Goal: Task Accomplishment & Management: Use online tool/utility

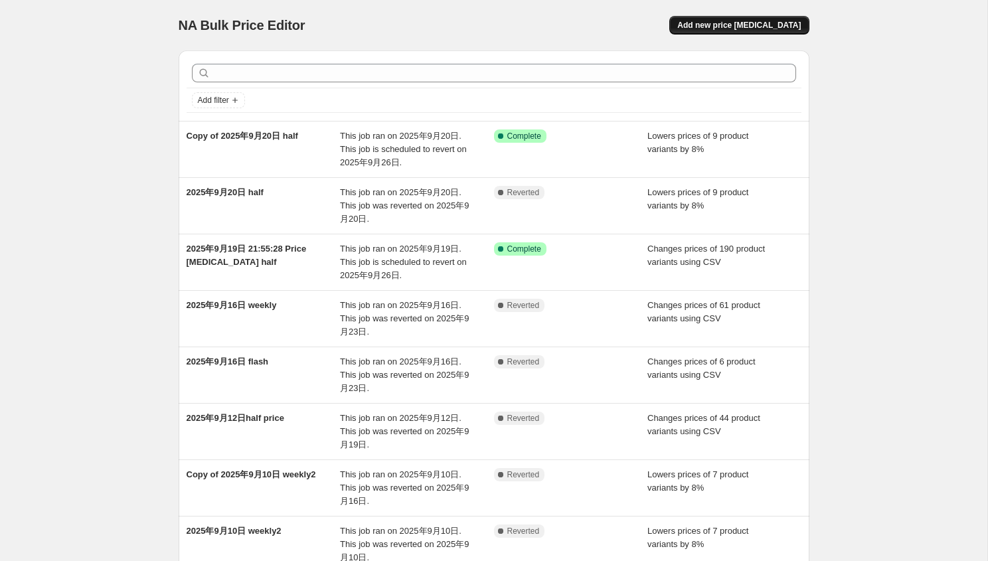
click at [745, 27] on span "Add new price change job" at bounding box center [739, 25] width 124 height 11
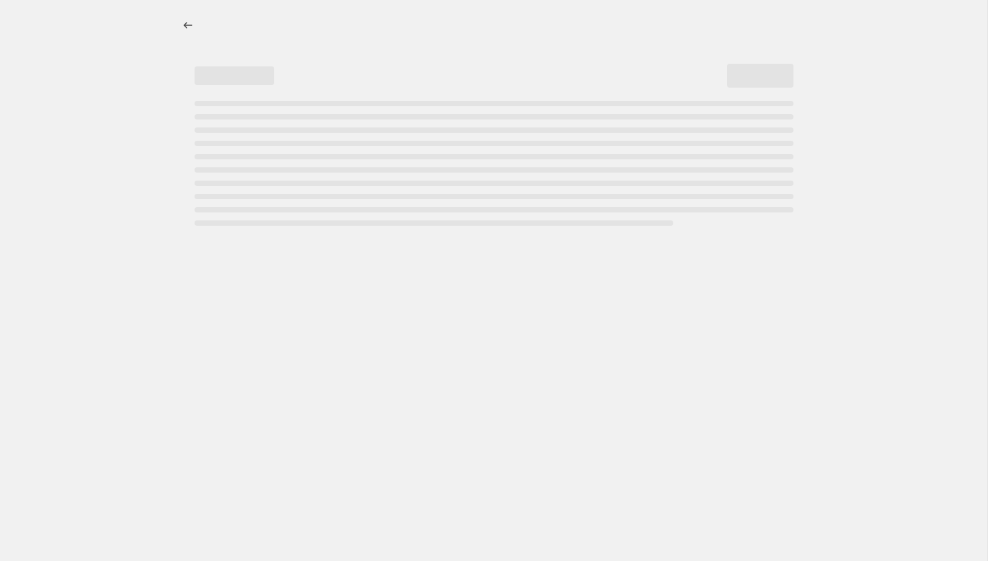
select select "percentage"
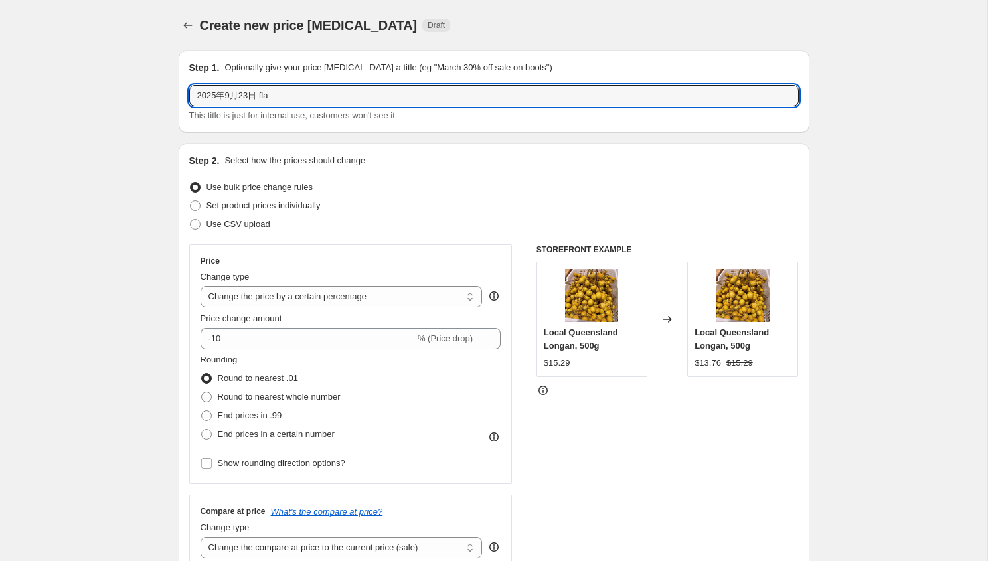
drag, startPoint x: 264, startPoint y: 94, endPoint x: 456, endPoint y: 120, distance: 193.0
click at [456, 120] on div "2025年9月23日 fla This title is just for internal use, customers won't see it" at bounding box center [494, 103] width 610 height 37
type input "2025年9月23日 flash"
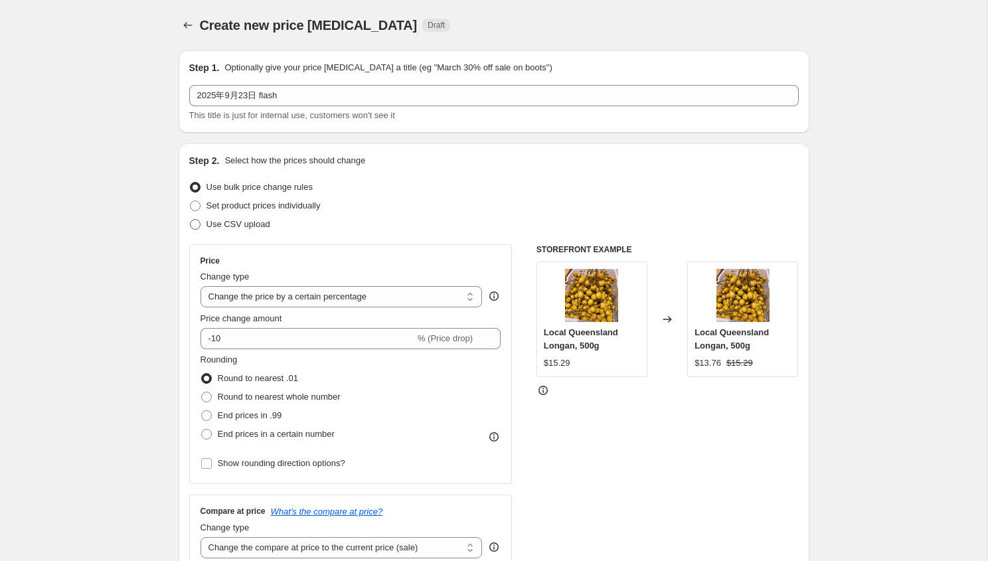
click at [249, 221] on span "Use CSV upload" at bounding box center [239, 224] width 64 height 10
click at [191, 220] on input "Use CSV upload" at bounding box center [190, 219] width 1 height 1
radio input "true"
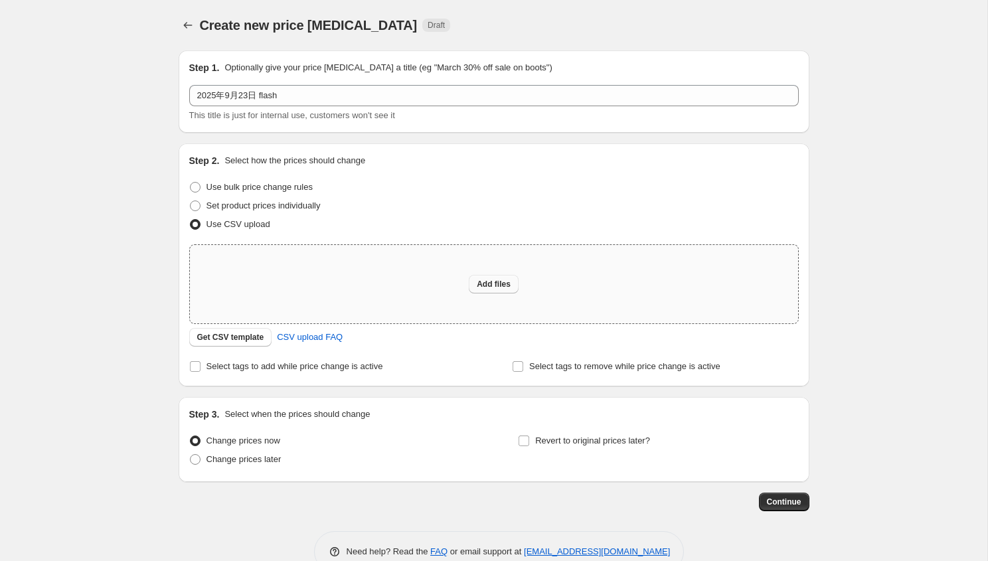
click at [481, 280] on span "Add files" at bounding box center [494, 284] width 34 height 11
click at [477, 288] on span "Add files" at bounding box center [494, 284] width 34 height 11
type input "C:\fakepath\flash sales9.23.csv"
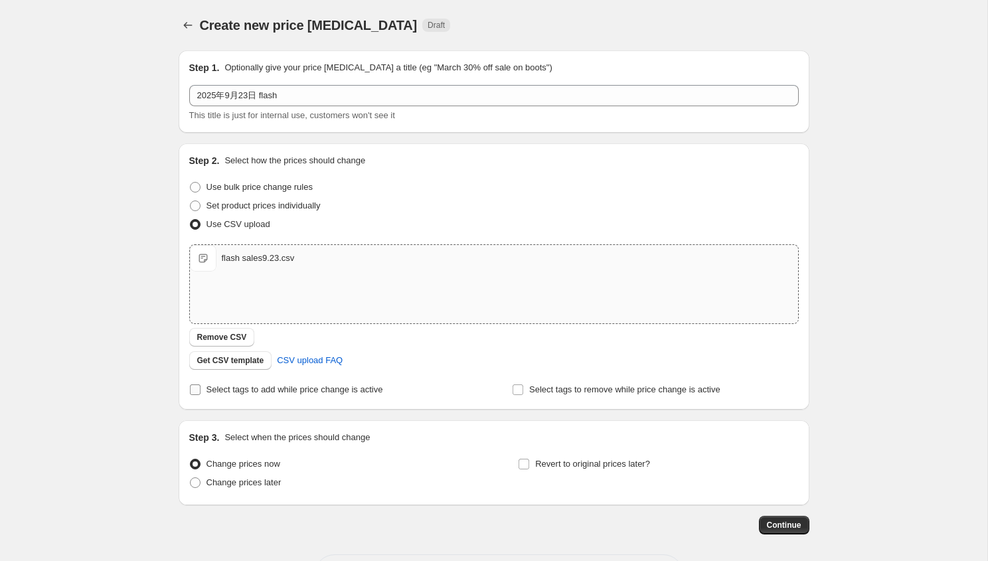
click at [233, 386] on span "Select tags to add while price change is active" at bounding box center [295, 389] width 177 height 10
click at [201, 386] on input "Select tags to add while price change is active" at bounding box center [195, 389] width 11 height 11
checkbox input "true"
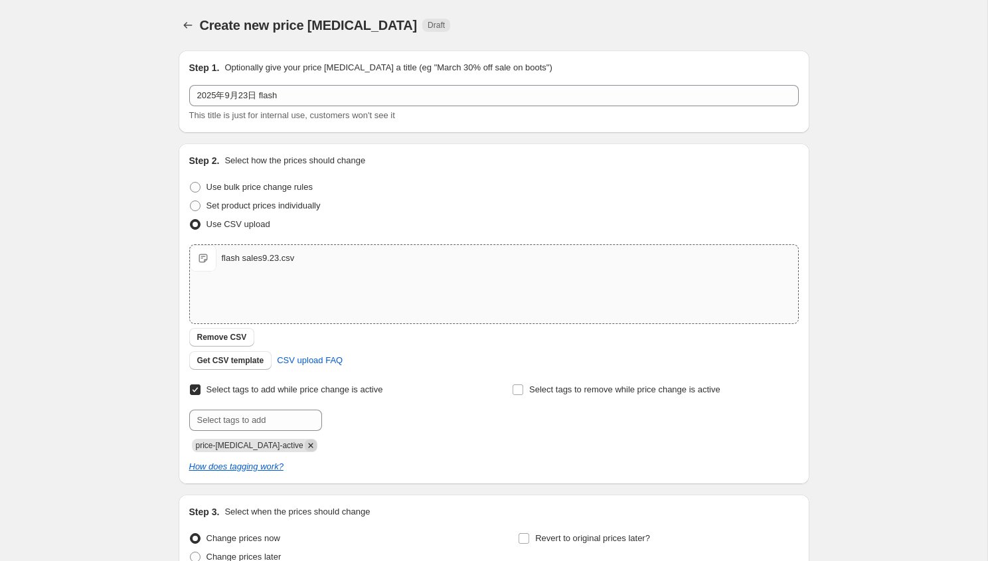
click at [305, 440] on icon "Remove price-change-job-active" at bounding box center [311, 446] width 12 height 12
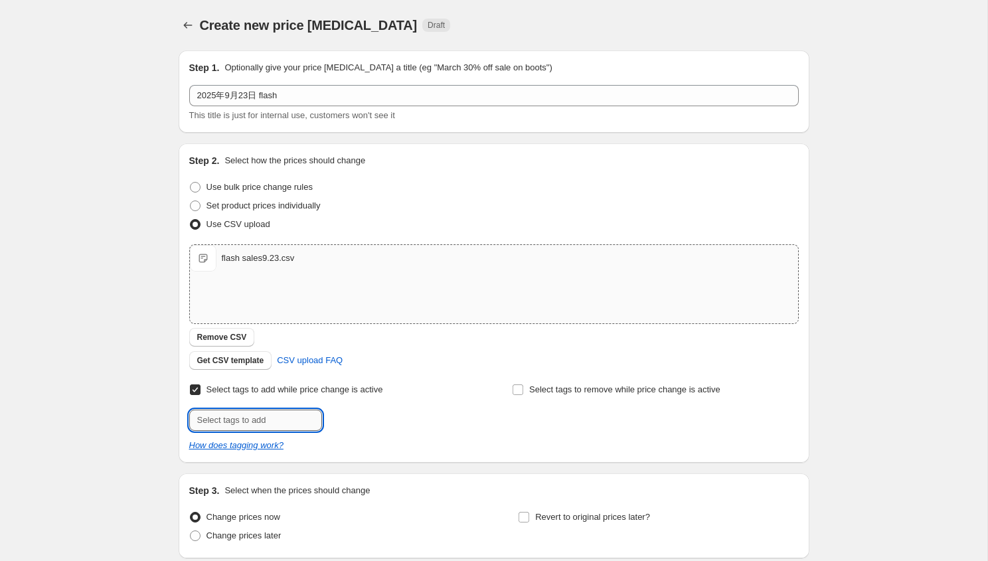
click at [284, 423] on input "text" at bounding box center [255, 420] width 133 height 21
type input "flash-sales"
click at [373, 427] on button "Add flash-sales" at bounding box center [362, 419] width 75 height 19
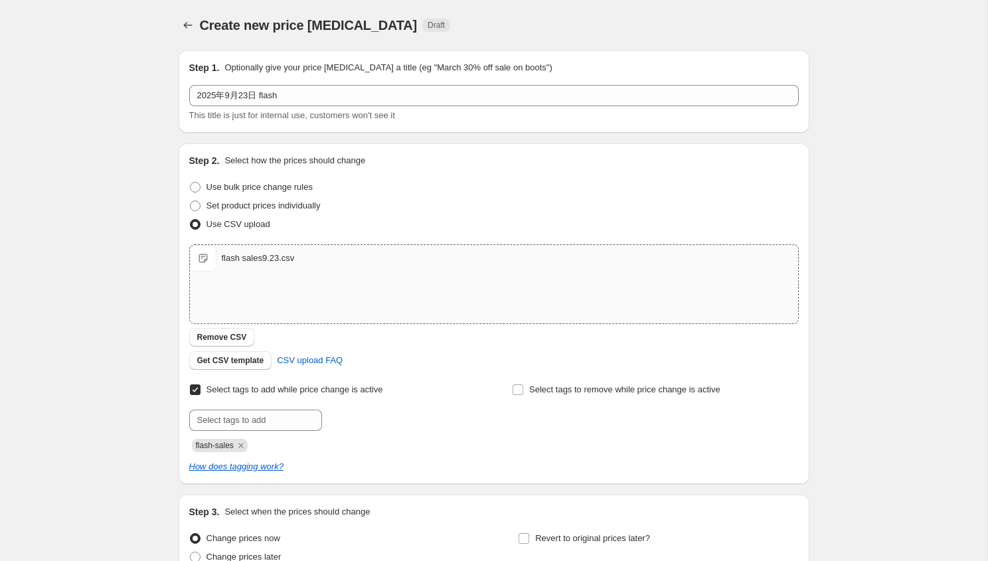
click at [436, 420] on div at bounding box center [332, 420] width 286 height 21
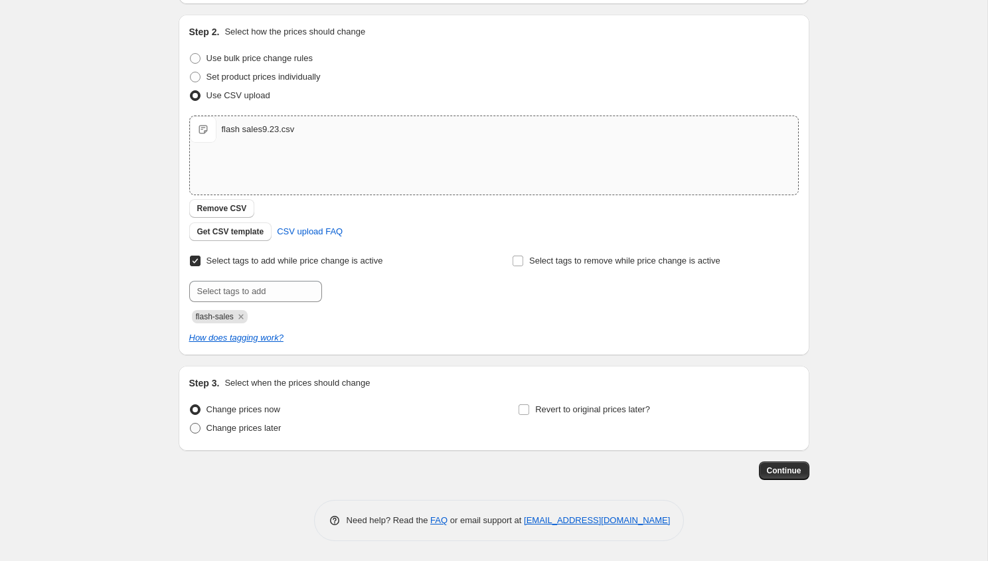
click at [264, 428] on span "Change prices later" at bounding box center [244, 428] width 75 height 10
click at [191, 424] on input "Change prices later" at bounding box center [190, 423] width 1 height 1
radio input "true"
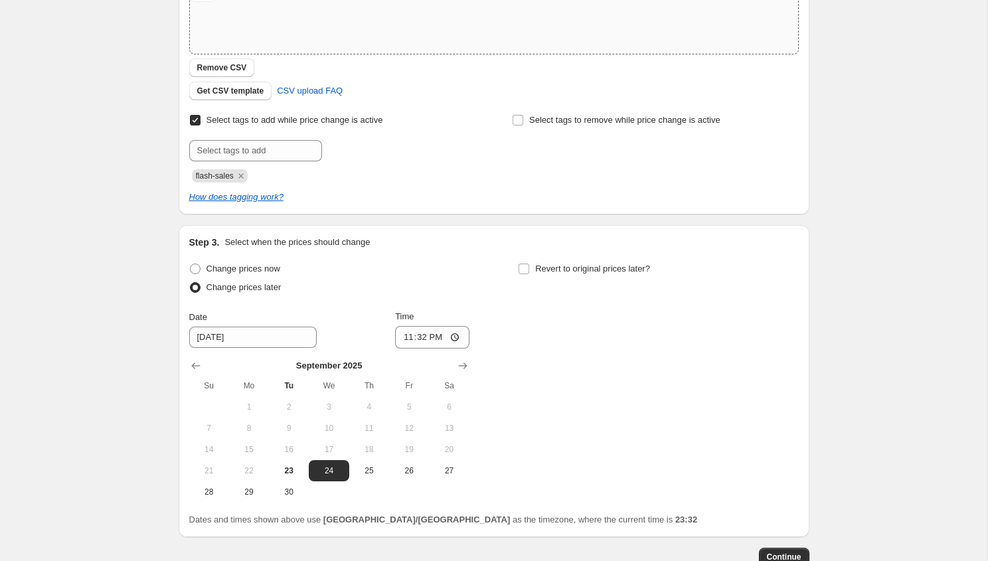
scroll to position [356, 0]
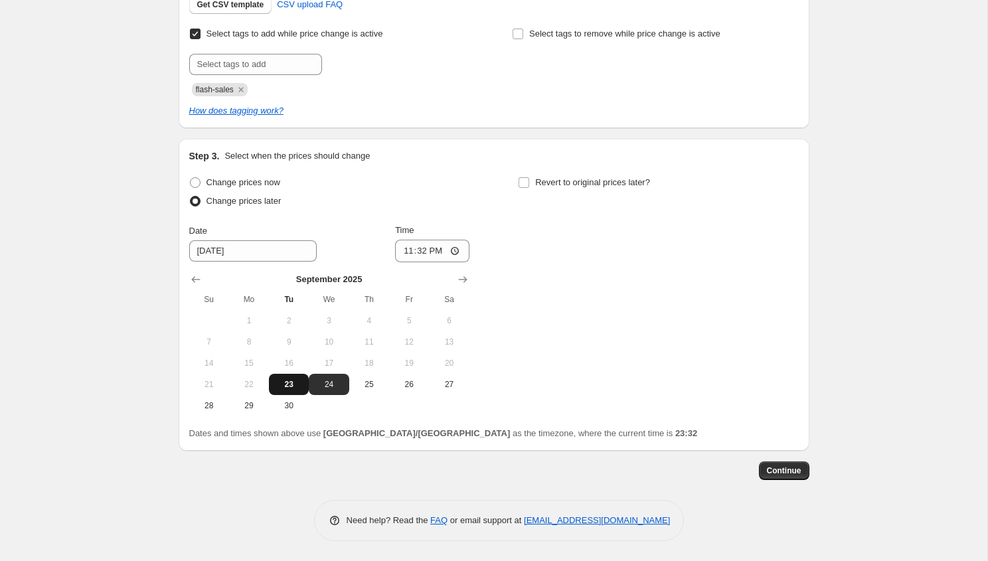
click at [284, 386] on span "23" at bounding box center [288, 384] width 29 height 11
type input "9/23/2025"
click at [438, 250] on input "23:32" at bounding box center [432, 251] width 74 height 23
type input "23:40"
click at [547, 178] on span "Revert to original prices later?" at bounding box center [592, 182] width 115 height 10
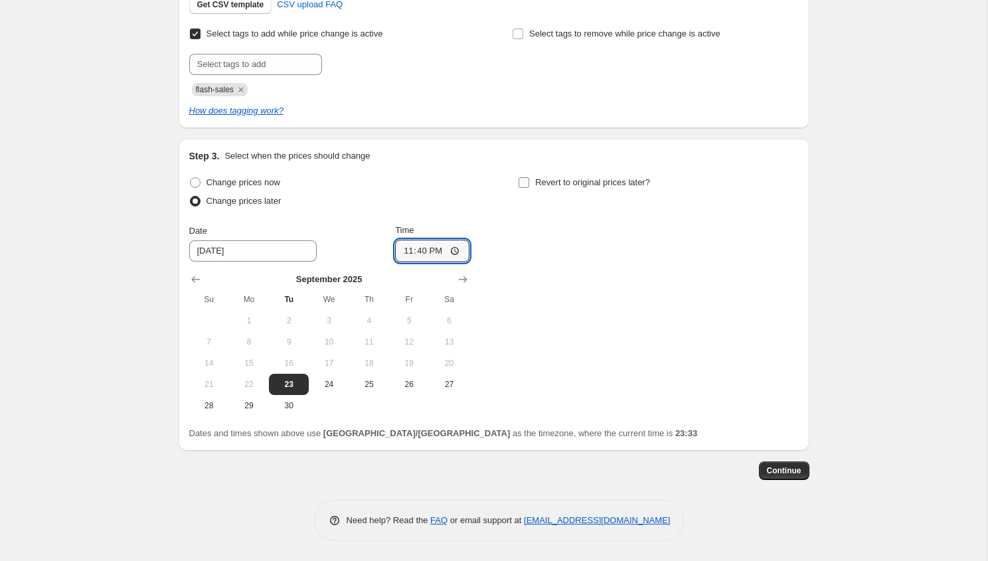
click at [529, 178] on input "Revert to original prices later?" at bounding box center [524, 182] width 11 height 11
checkbox input "true"
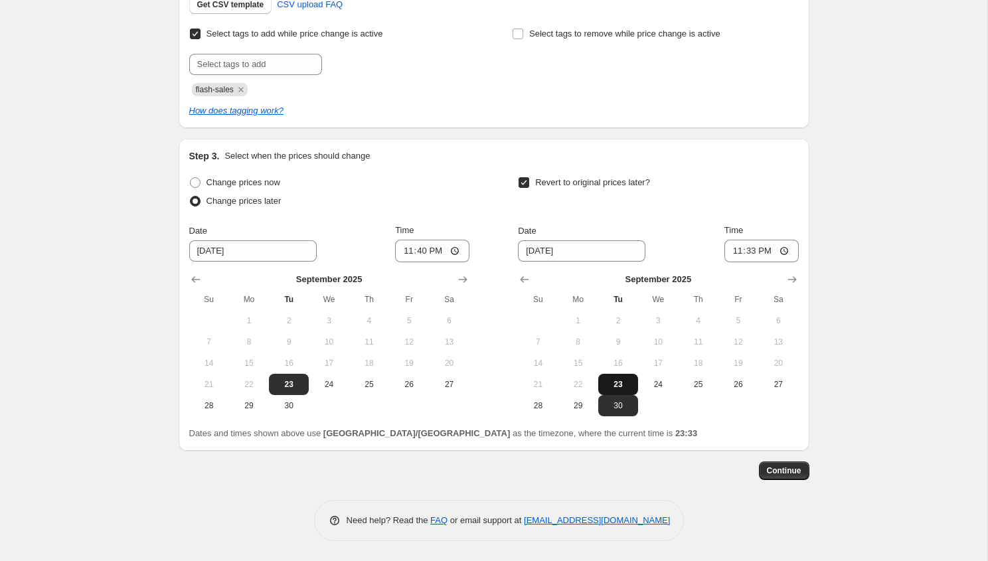
click at [605, 386] on span "23" at bounding box center [618, 384] width 29 height 11
click at [615, 406] on span "30" at bounding box center [618, 405] width 29 height 11
type input "9/30/2025"
click at [750, 249] on input "23:33" at bounding box center [762, 251] width 74 height 23
type input "21:59"
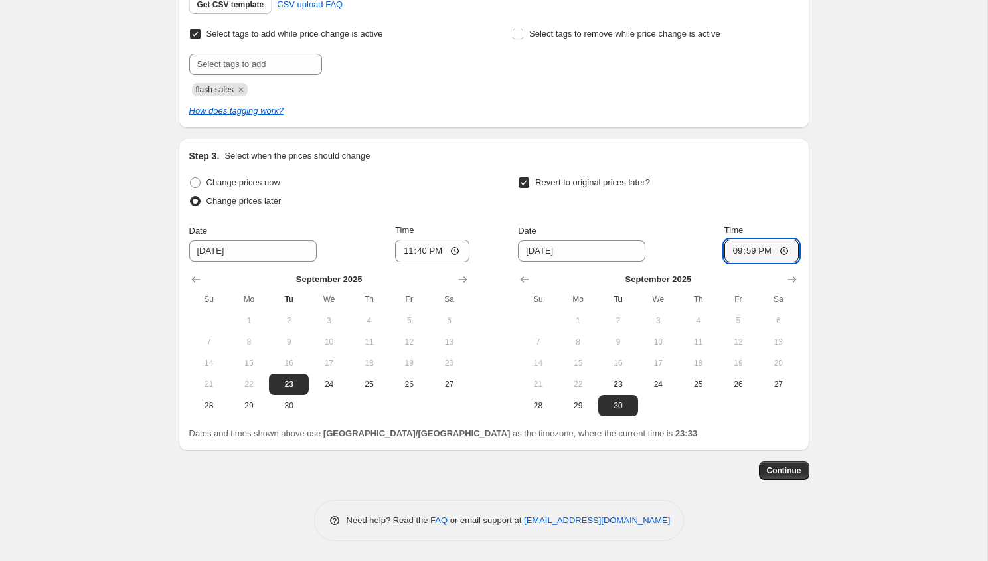
click at [902, 273] on div "Create new price change job. This page is ready Create new price change job Dra…" at bounding box center [493, 102] width 987 height 917
click at [780, 467] on span "Continue" at bounding box center [784, 471] width 35 height 11
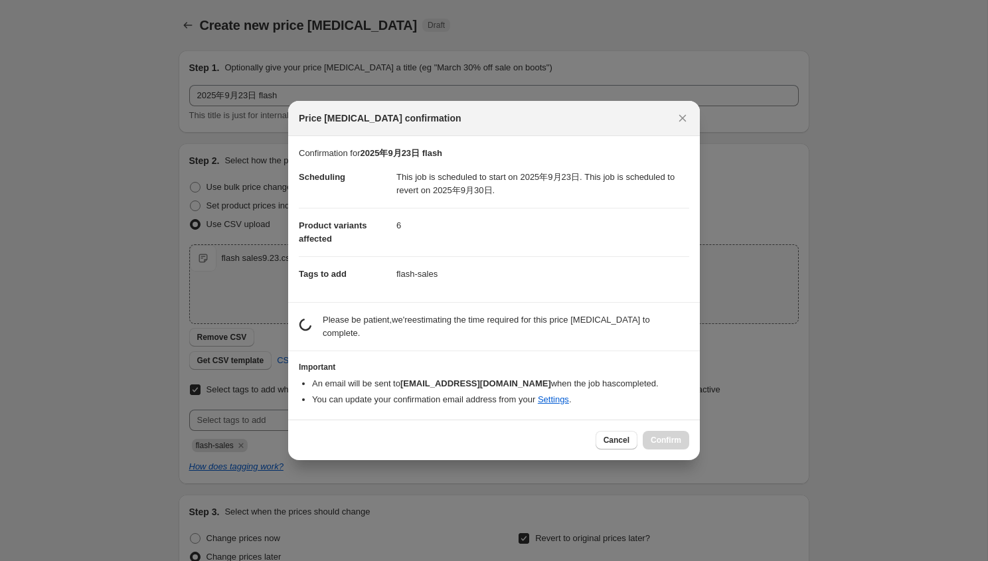
scroll to position [0, 0]
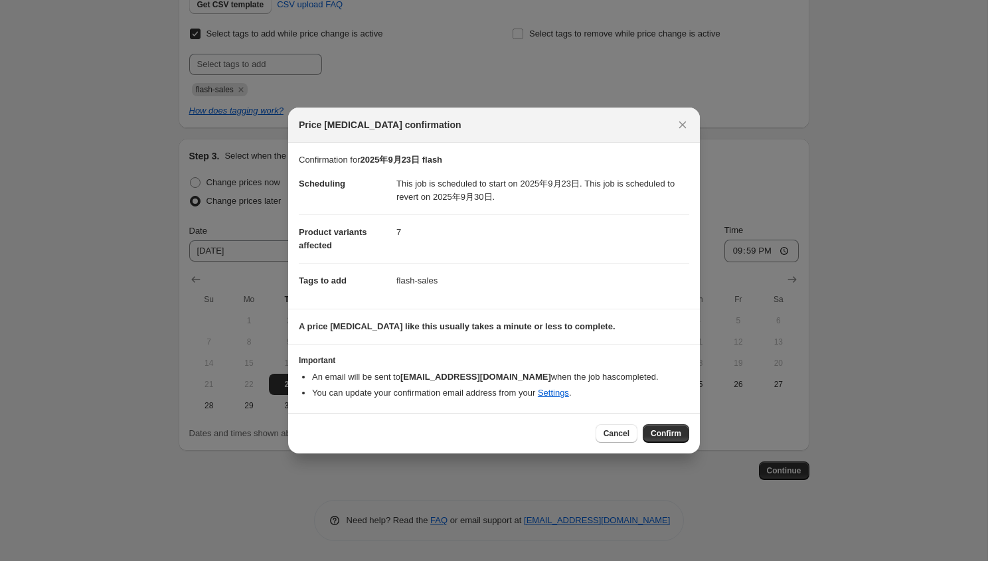
click at [607, 443] on div "Cancel Confirm" at bounding box center [494, 433] width 412 height 41
click at [609, 438] on span "Cancel" at bounding box center [617, 433] width 26 height 11
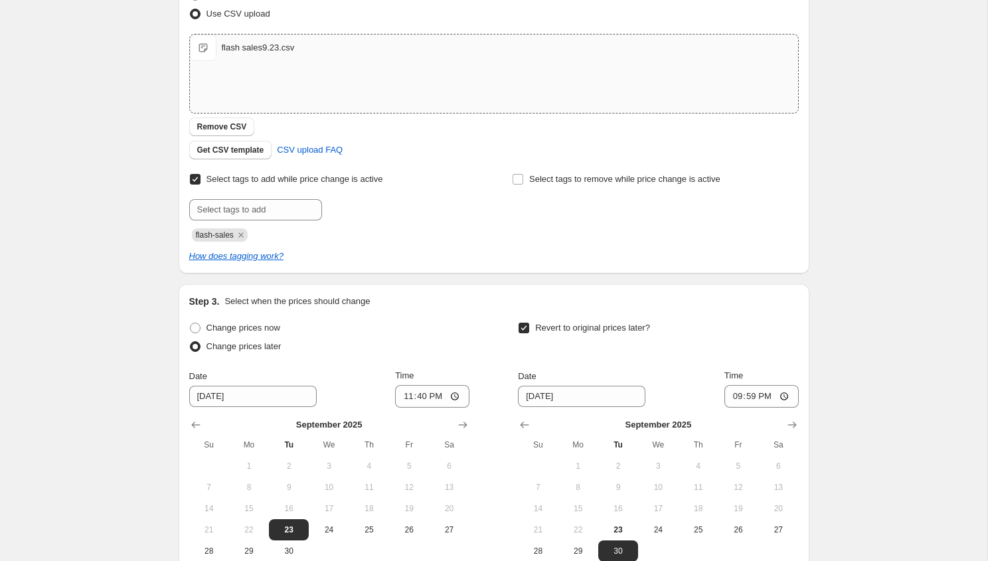
scroll to position [356, 0]
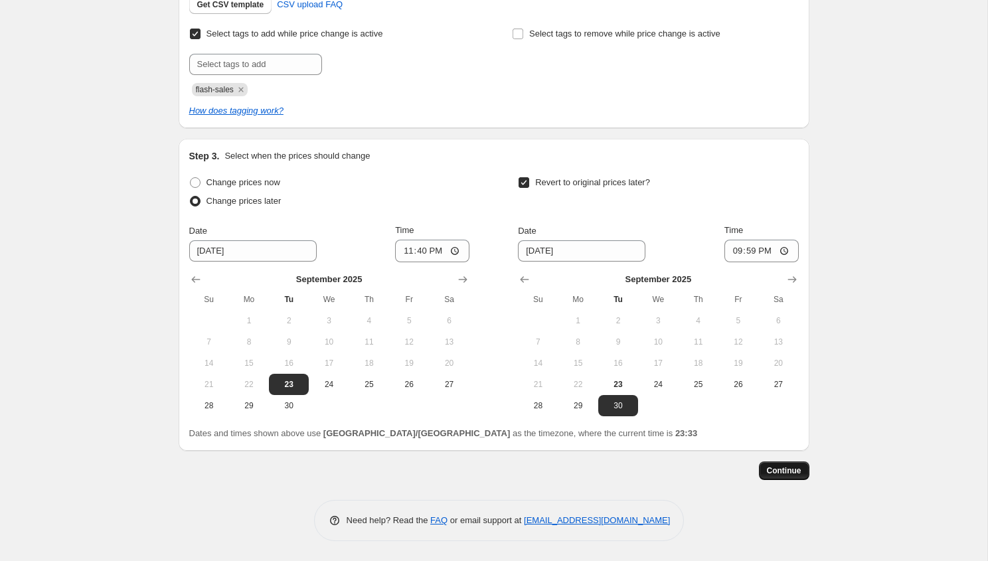
click at [781, 473] on span "Continue" at bounding box center [784, 471] width 35 height 11
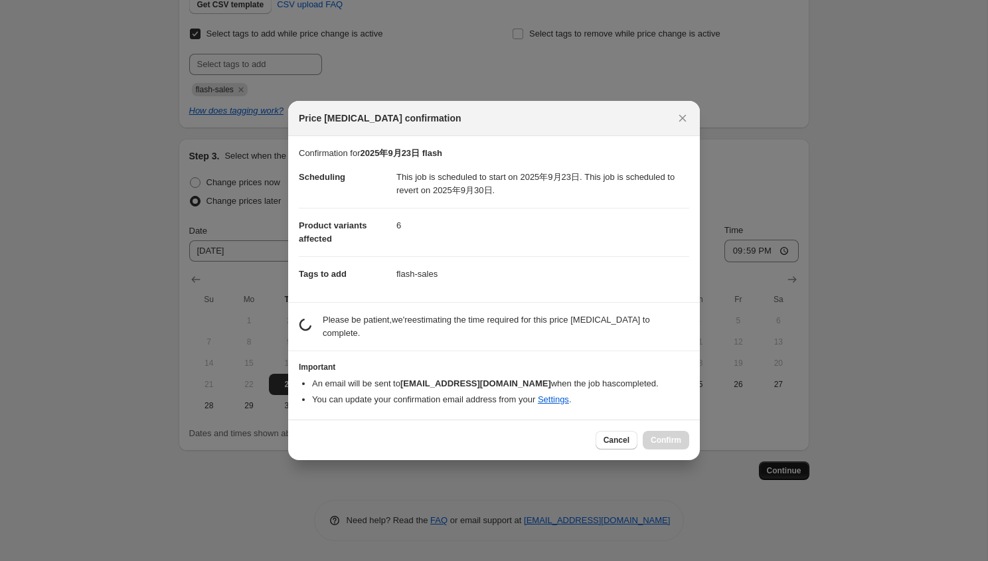
scroll to position [0, 0]
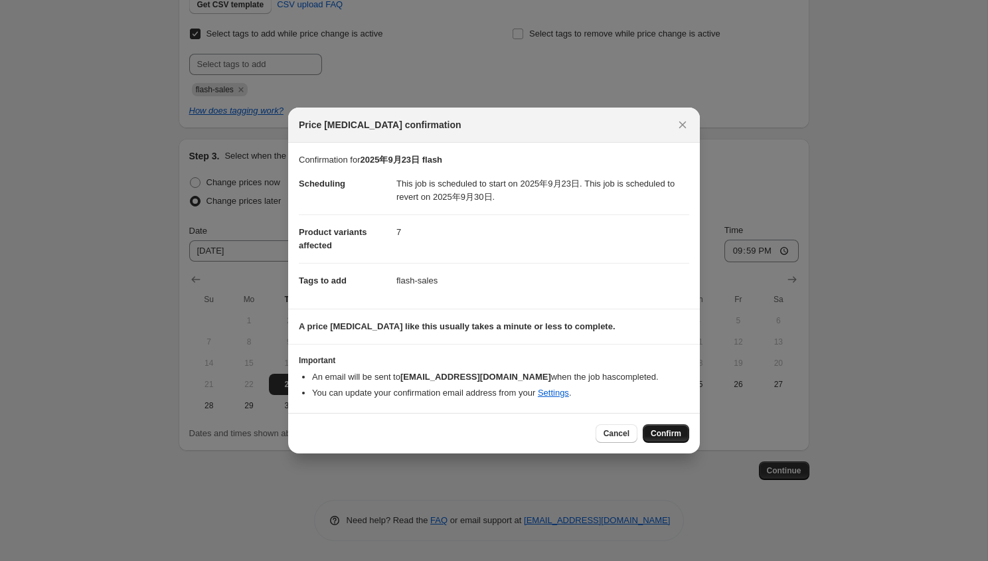
click at [661, 432] on span "Confirm" at bounding box center [666, 433] width 31 height 11
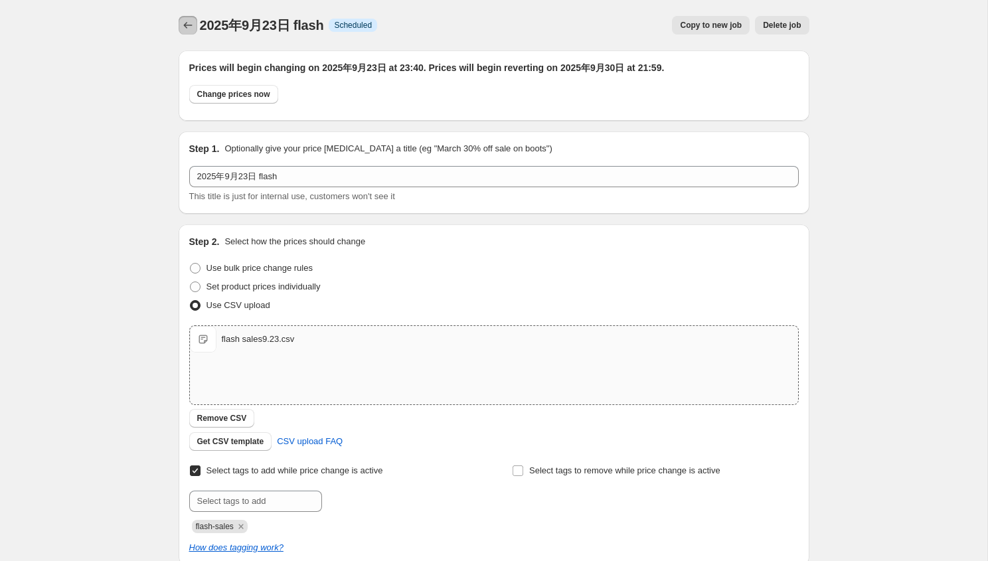
click at [191, 27] on icon "Price change jobs" at bounding box center [187, 25] width 13 height 13
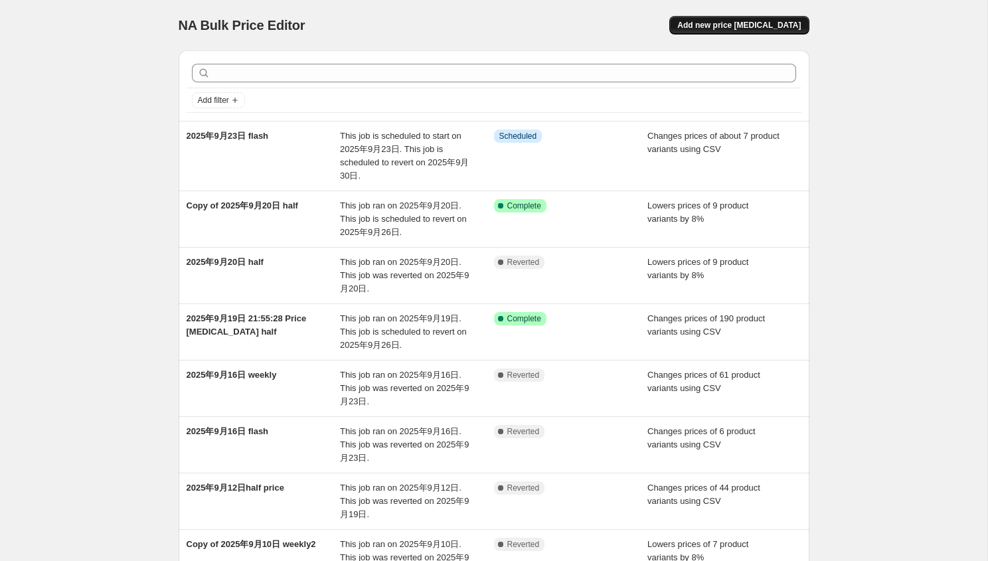
click at [718, 27] on span "Add new price change job" at bounding box center [739, 25] width 124 height 11
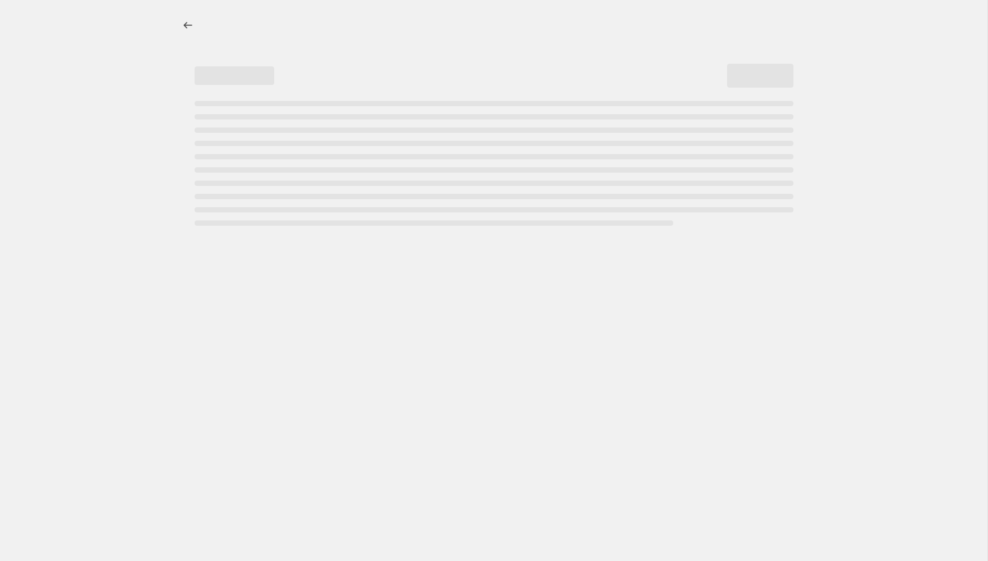
select select "percentage"
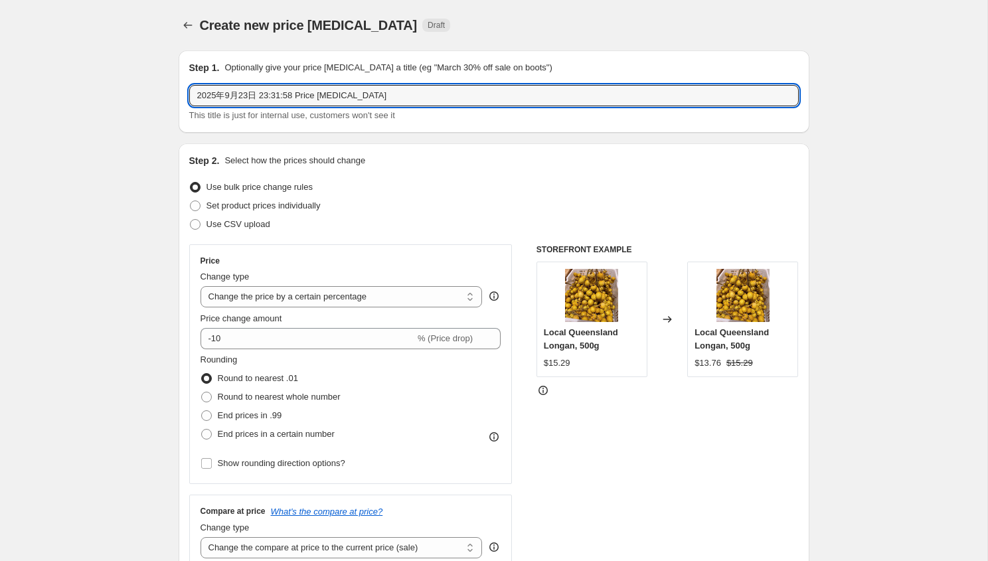
drag, startPoint x: 261, startPoint y: 98, endPoint x: 539, endPoint y: 118, distance: 278.3
click at [539, 118] on div "2025年9月23日 23:31:58 Price change job This title is just for internal use, custo…" at bounding box center [494, 103] width 610 height 37
type input "2025年9月23日 weekly"
click at [253, 227] on span "Use CSV upload" at bounding box center [239, 224] width 64 height 10
click at [191, 220] on input "Use CSV upload" at bounding box center [190, 219] width 1 height 1
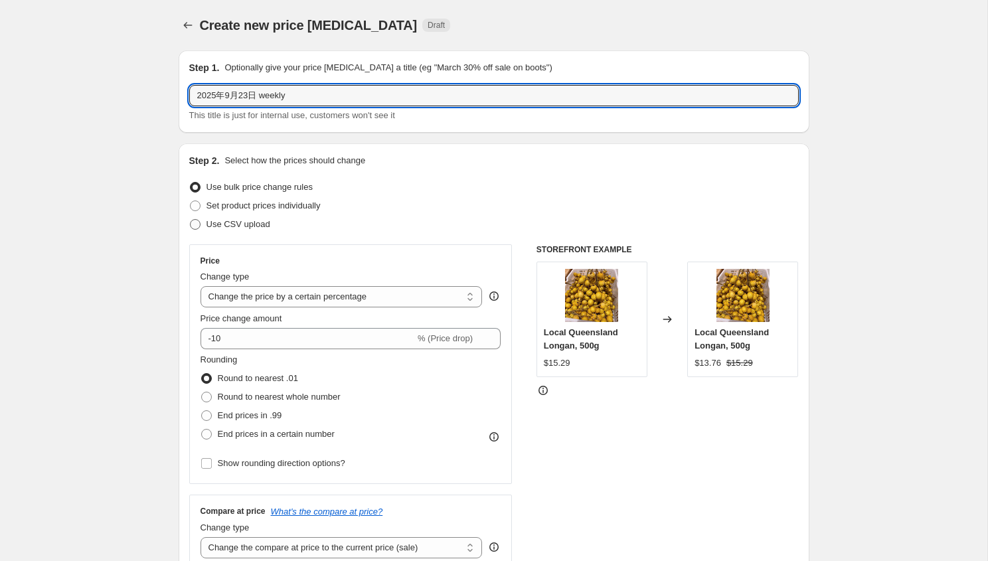
radio input "true"
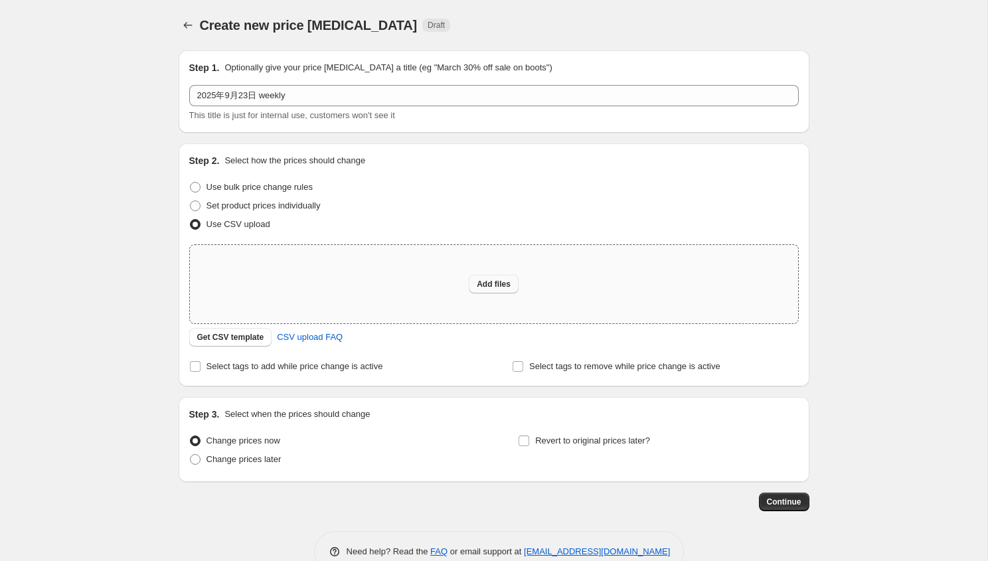
click at [492, 283] on span "Add files" at bounding box center [494, 284] width 34 height 11
type input "C:\fakepath\weekly9.23.csv"
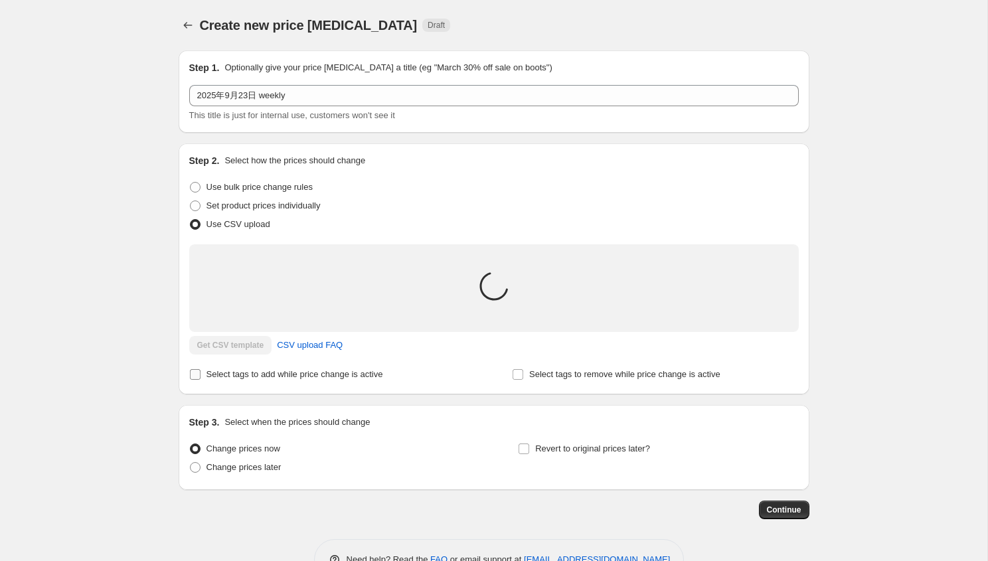
click at [303, 374] on span "Select tags to add while price change is active" at bounding box center [295, 374] width 177 height 10
click at [201, 374] on input "Select tags to add while price change is active" at bounding box center [195, 374] width 11 height 11
checkbox input "true"
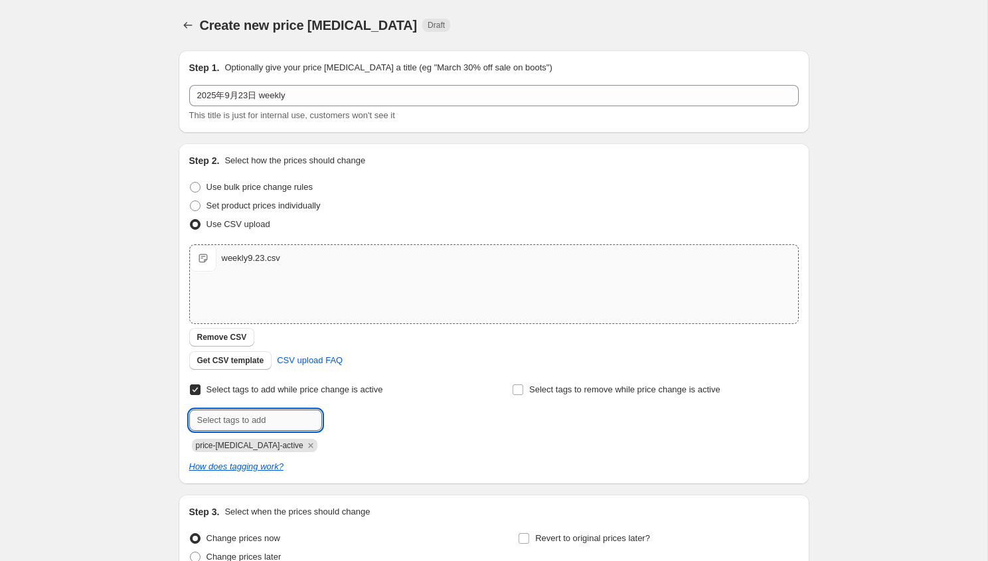
click at [300, 423] on input "text" at bounding box center [255, 420] width 133 height 21
click at [383, 425] on div at bounding box center [332, 420] width 286 height 21
click at [308, 444] on icon "Remove price-change-job-active" at bounding box center [310, 445] width 5 height 5
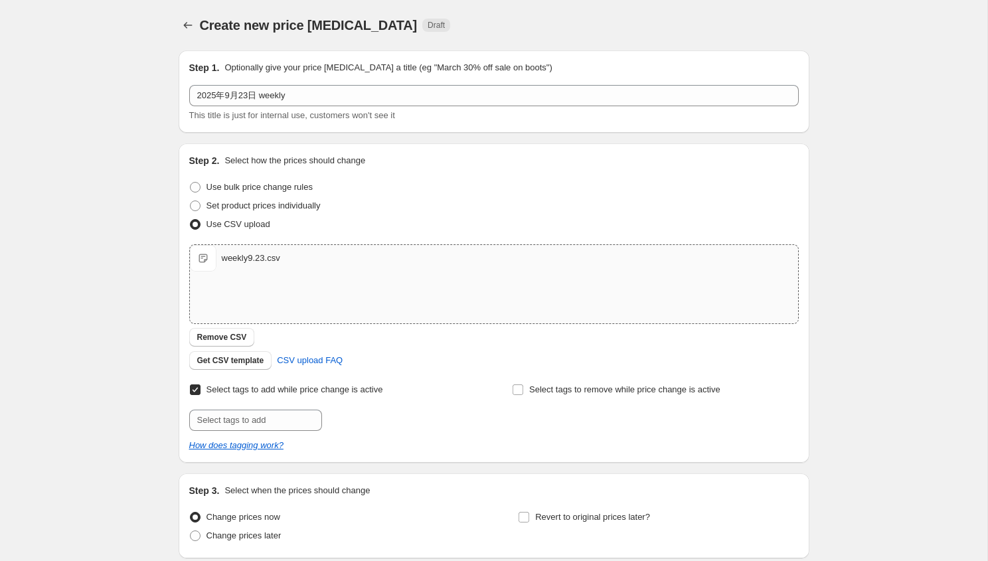
click at [288, 433] on div "Select tags to add while price change is active Submit Select tags to remove wh…" at bounding box center [494, 417] width 610 height 72
click at [286, 430] on input "text" at bounding box center [255, 420] width 133 height 21
type input "q"
type input "weekly-special"
click at [365, 423] on span "weekly-speci..." at bounding box center [379, 418] width 56 height 9
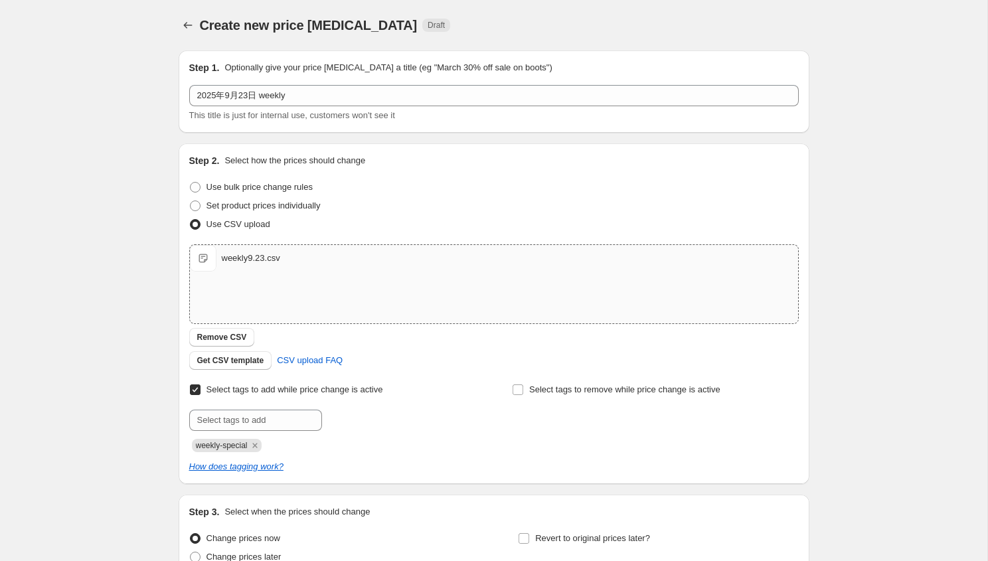
scroll to position [129, 0]
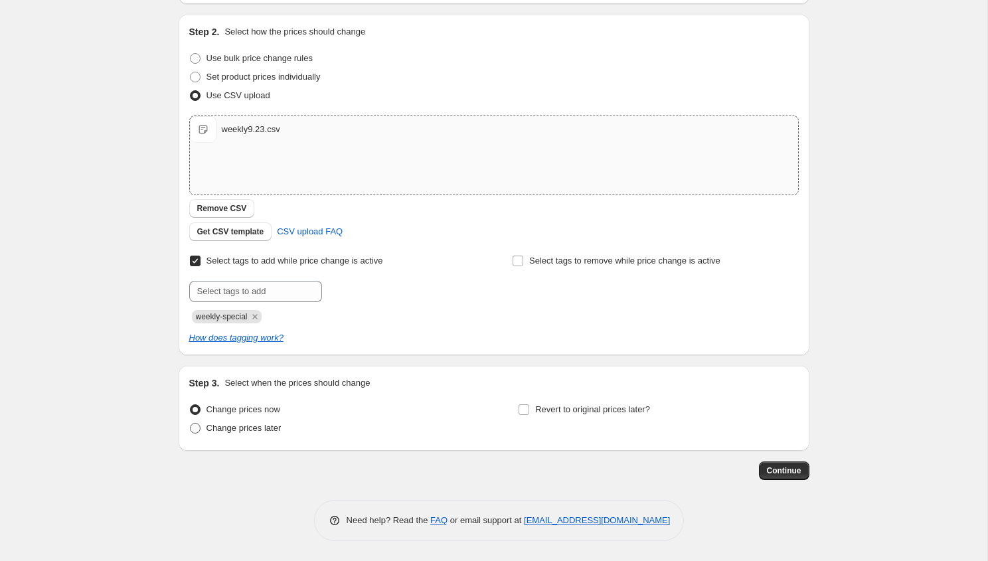
click at [277, 424] on span "Change prices later" at bounding box center [244, 428] width 75 height 10
click at [191, 424] on input "Change prices later" at bounding box center [190, 423] width 1 height 1
radio input "true"
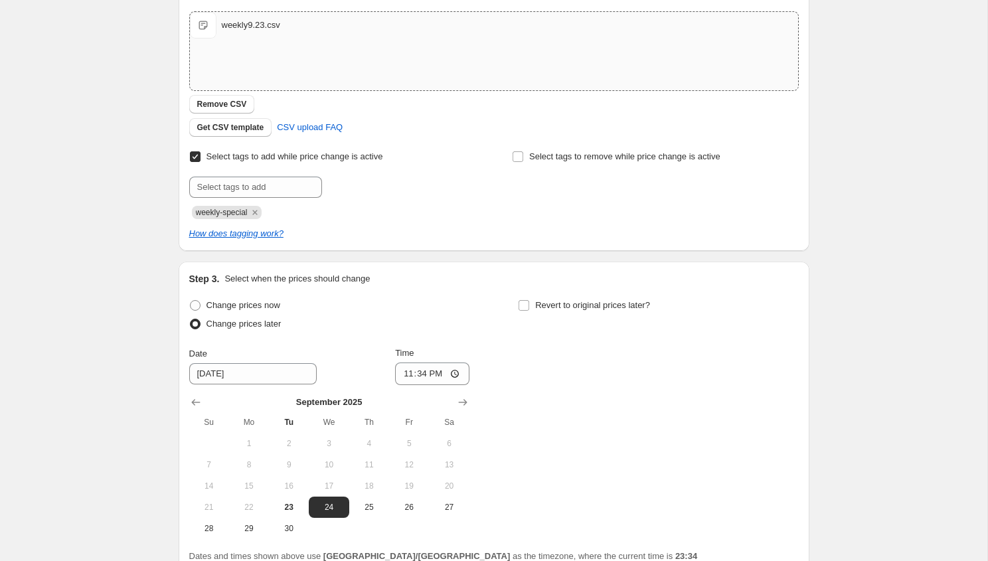
scroll to position [356, 0]
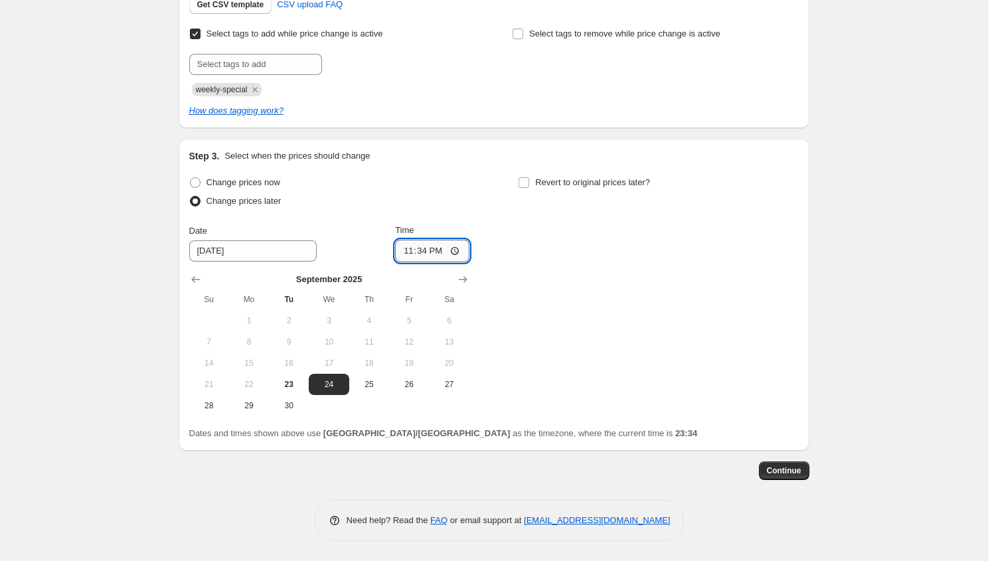
click at [435, 255] on input "23:34" at bounding box center [432, 251] width 74 height 23
type input "23:40"
click at [284, 387] on span "23" at bounding box center [288, 384] width 29 height 11
type input "9/23/2025"
click at [529, 184] on input "Revert to original prices later?" at bounding box center [524, 182] width 11 height 11
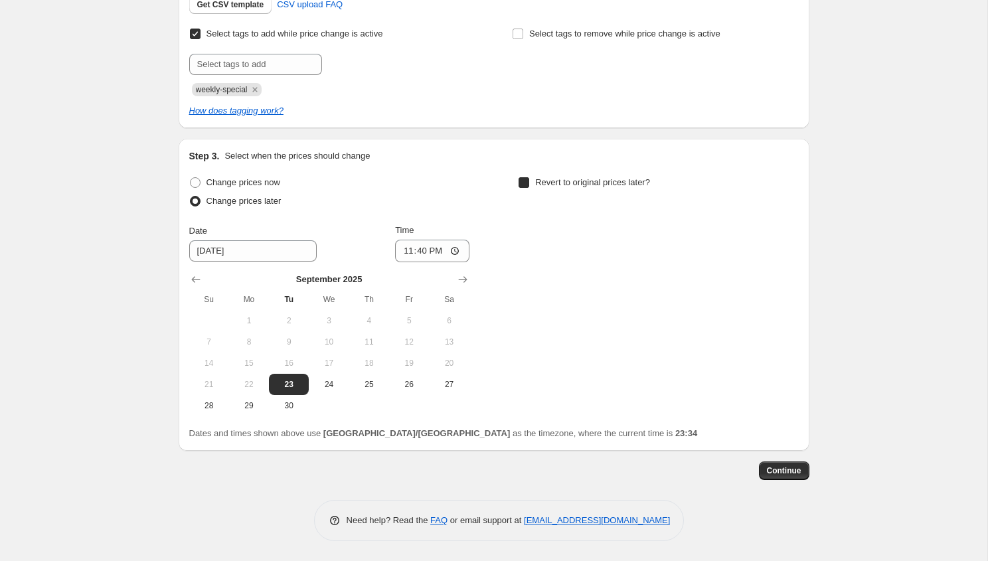
checkbox input "true"
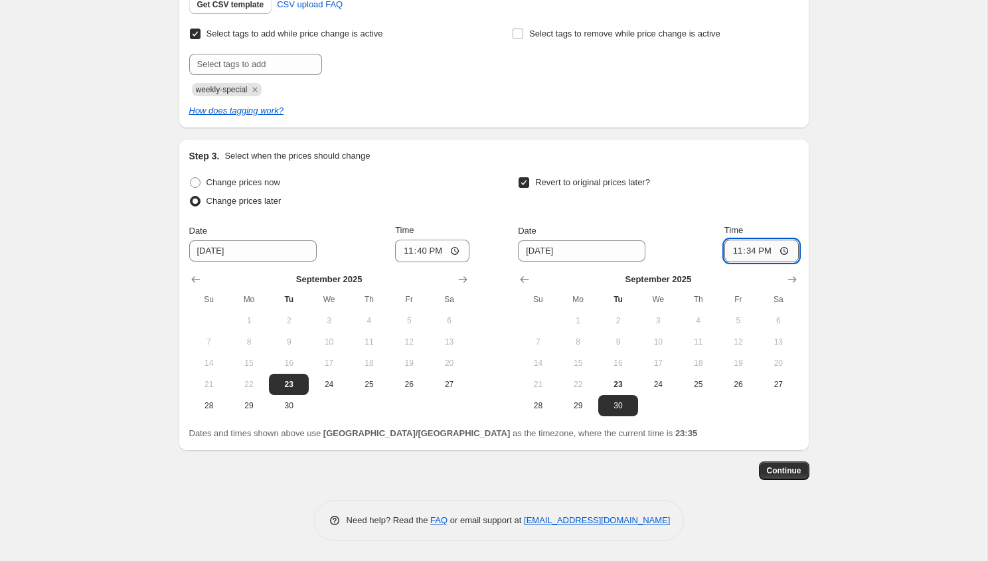
click at [754, 251] on input "23:34" at bounding box center [762, 251] width 74 height 23
type input "22:00"
click at [792, 462] on button "Continue" at bounding box center [784, 471] width 50 height 19
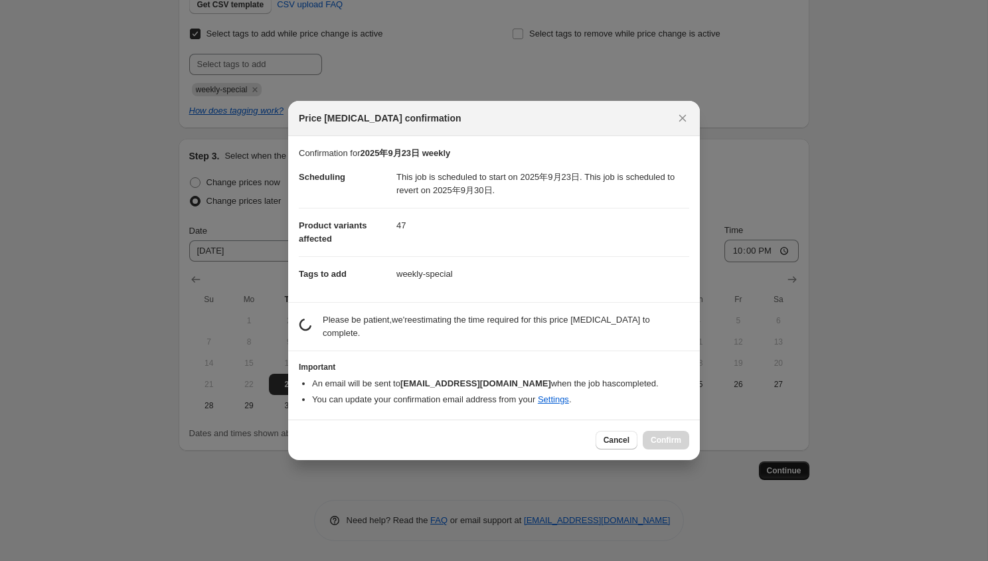
scroll to position [0, 0]
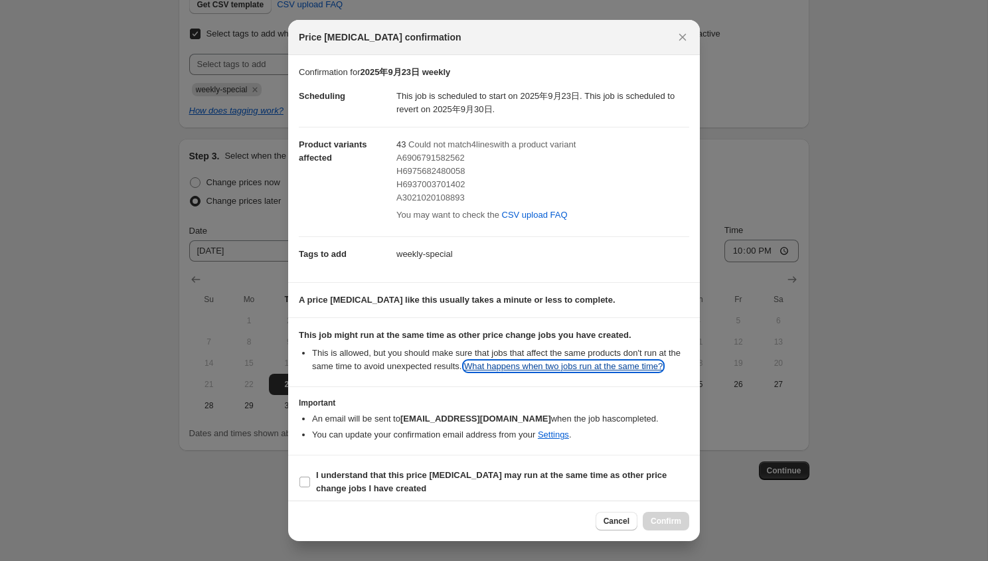
click at [539, 365] on link "What happens when two jobs run at the same time?" at bounding box center [563, 366] width 199 height 10
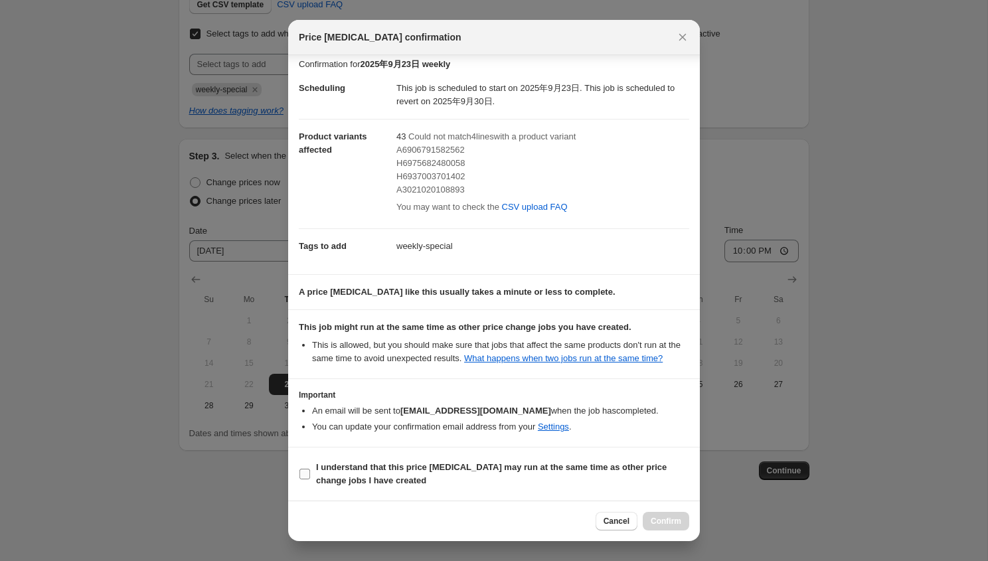
click at [565, 481] on span "I understand that this price change job may run at the same time as other price…" at bounding box center [502, 474] width 373 height 27
click at [310, 479] on input "I understand that this price change job may run at the same time as other price…" at bounding box center [304, 474] width 11 height 11
checkbox input "true"
click at [663, 519] on span "Confirm" at bounding box center [666, 521] width 31 height 11
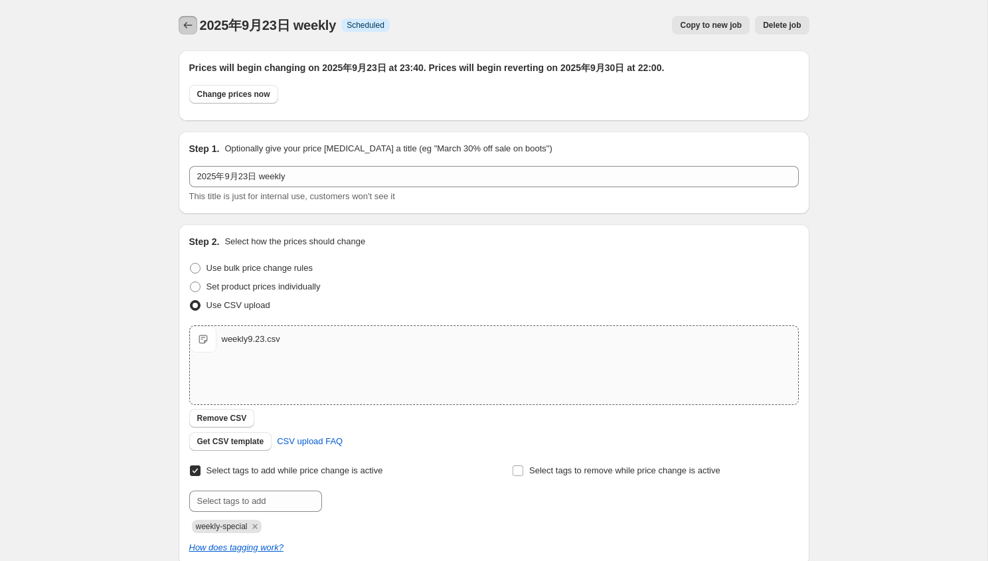
click at [181, 27] on icon "Price change jobs" at bounding box center [187, 25] width 13 height 13
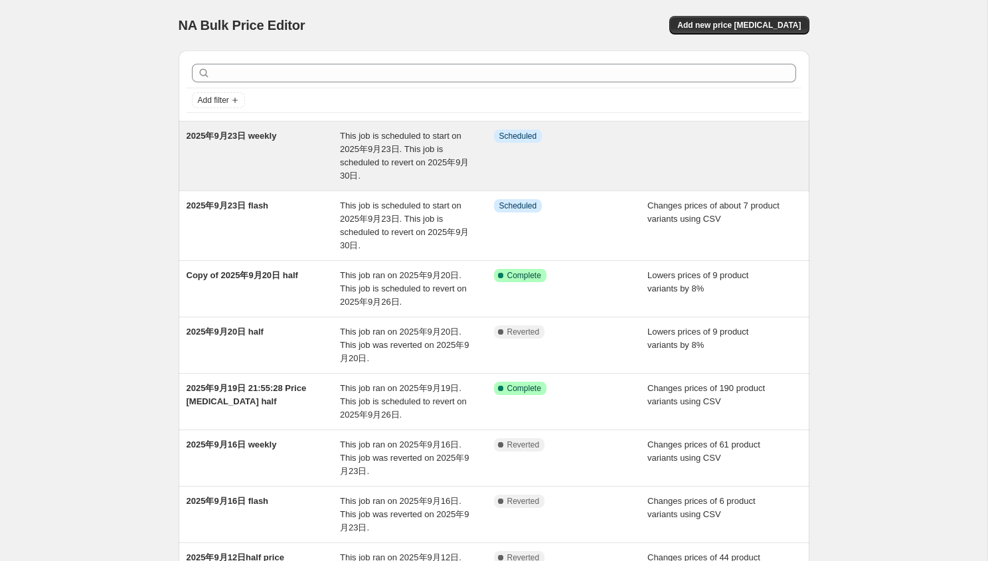
click at [322, 157] on div "2025年9月23日 weekly" at bounding box center [264, 155] width 154 height 53
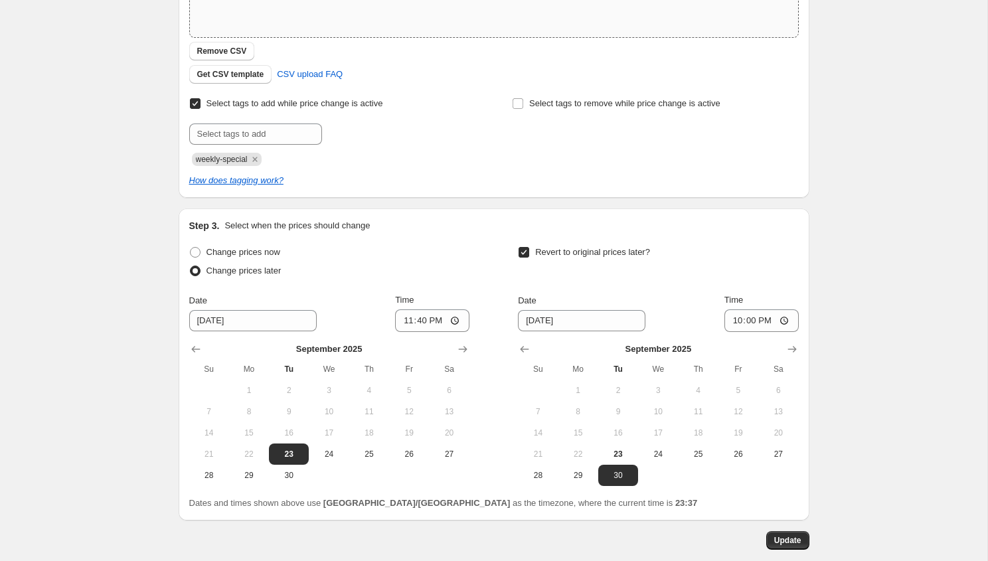
scroll to position [437, 0]
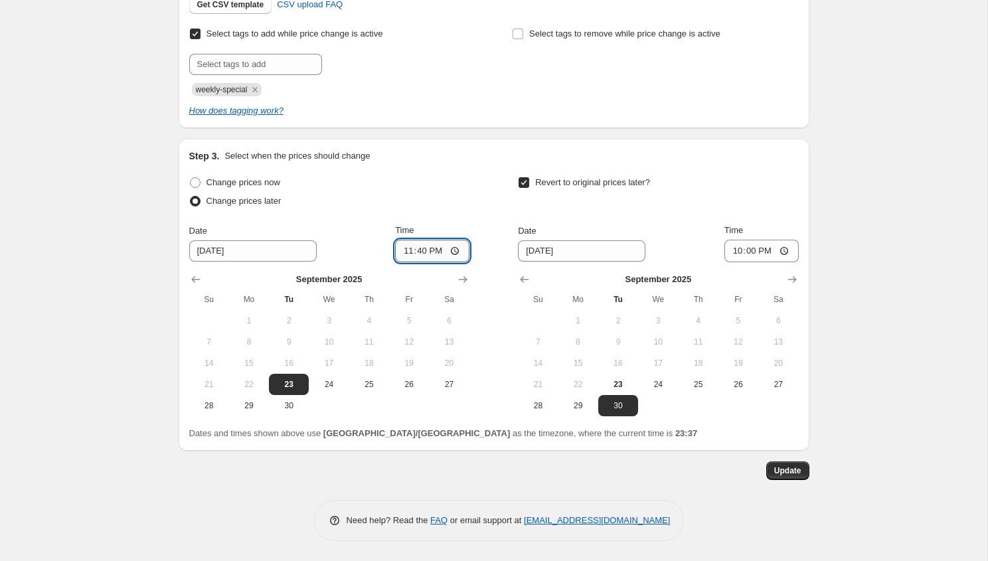
click at [438, 253] on input "23:40" at bounding box center [432, 251] width 74 height 23
type input "23:39"
click at [790, 473] on span "Update" at bounding box center [787, 471] width 27 height 11
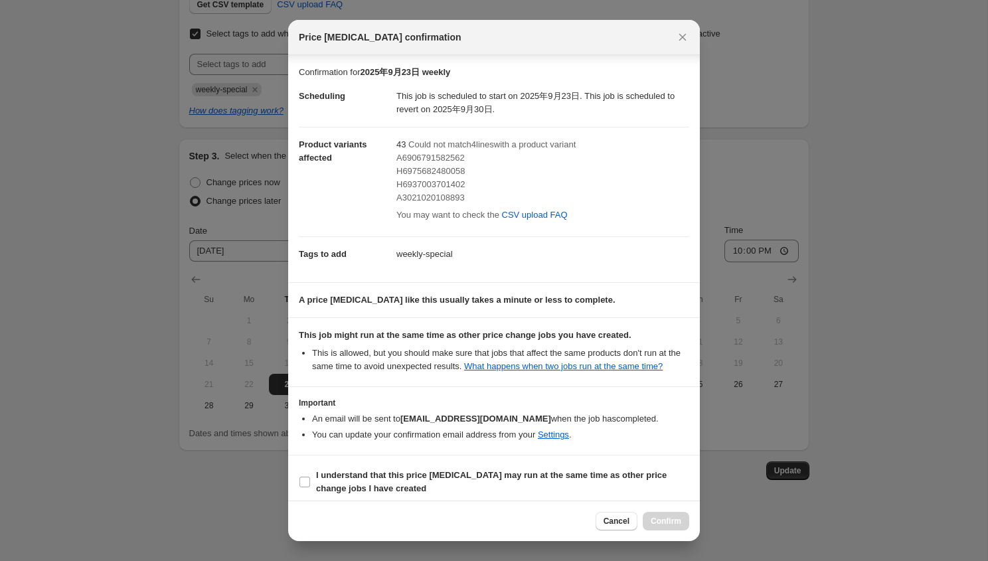
scroll to position [21, 0]
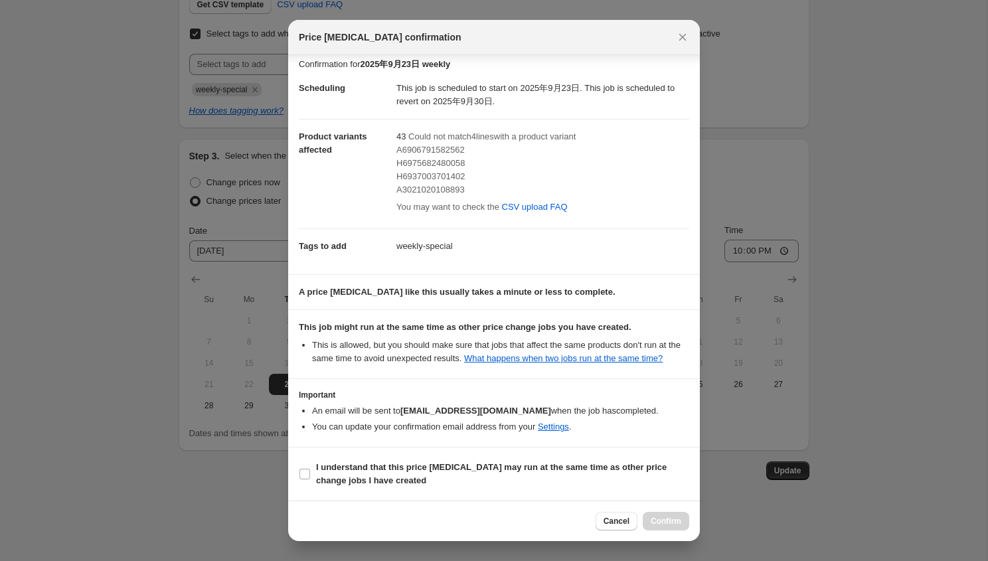
click at [524, 456] on section "I understand that this price change job may run at the same time as other price…" at bounding box center [494, 474] width 412 height 53
click at [536, 461] on span "I understand that this price change job may run at the same time as other price…" at bounding box center [502, 474] width 373 height 27
click at [310, 469] on input "I understand that this price change job may run at the same time as other price…" at bounding box center [304, 474] width 11 height 11
checkbox input "true"
click at [667, 518] on span "Confirm" at bounding box center [666, 521] width 31 height 11
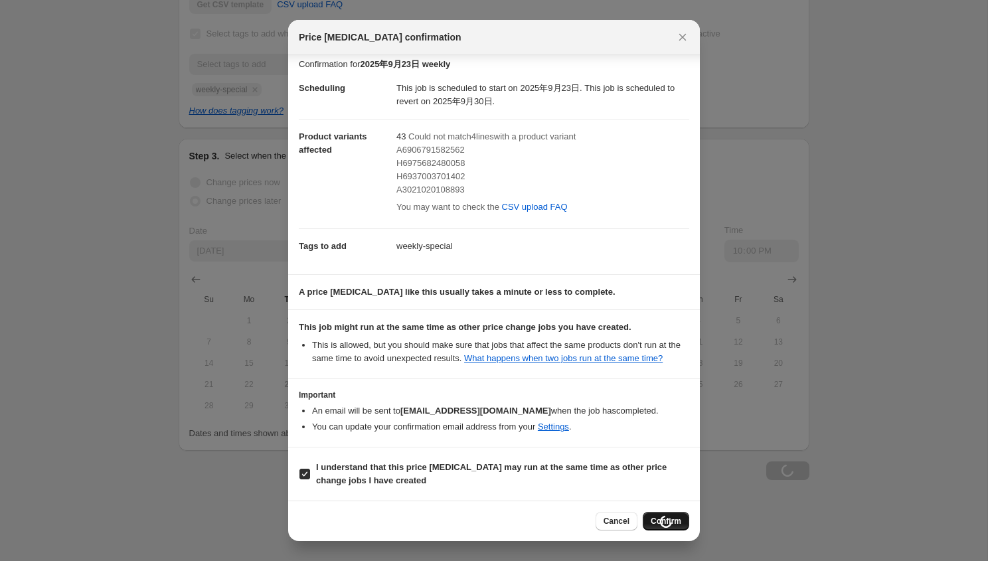
scroll to position [437, 0]
